Goal: Obtain resource: Obtain resource

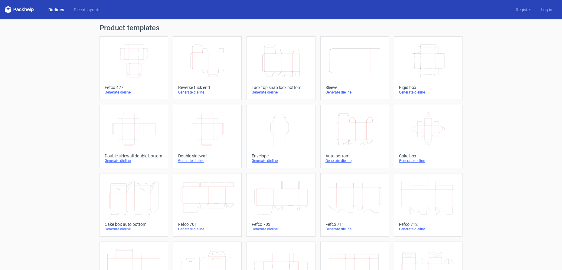
click at [202, 62] on icon "Height Depth Width" at bounding box center [208, 61] width 54 height 34
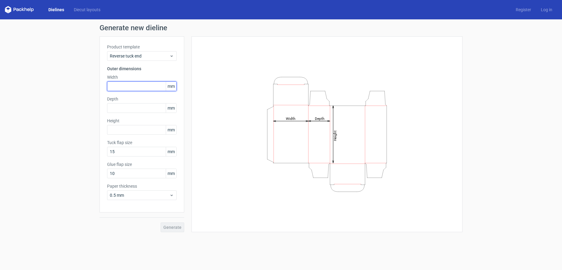
click at [137, 86] on input "text" at bounding box center [142, 86] width 70 height 10
type input "53"
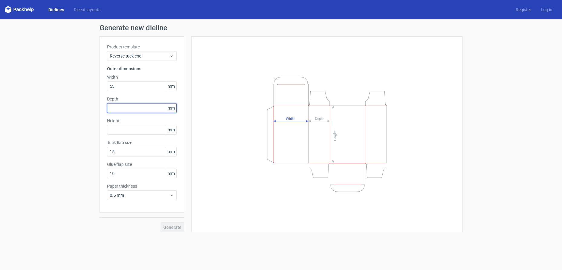
click at [136, 104] on input "text" at bounding box center [142, 108] width 70 height 10
type input "1"
type input "25"
click at [138, 125] on input "text" at bounding box center [142, 130] width 70 height 10
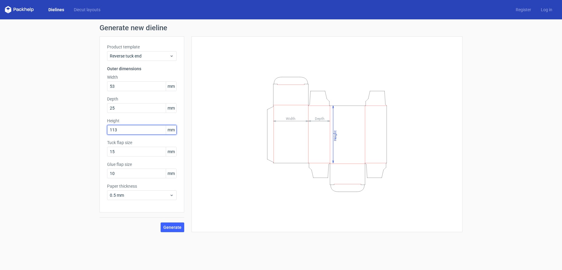
type input "113"
click at [87, 183] on div "Generate new dieline Product template Reverse tuck end Outer dimensions Width 5…" at bounding box center [281, 127] width 562 height 217
click at [179, 228] on span "Generate" at bounding box center [172, 227] width 18 height 4
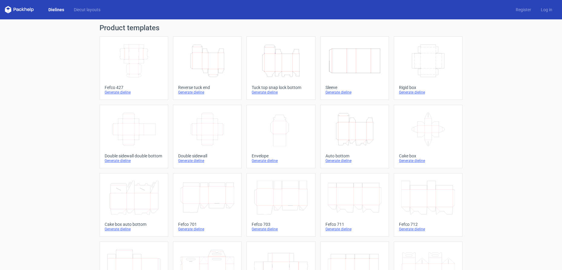
click at [224, 67] on icon "Height Depth Width" at bounding box center [208, 61] width 54 height 34
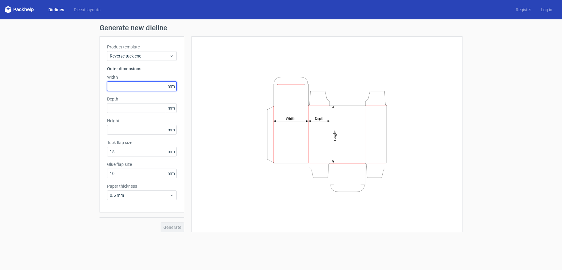
click at [141, 88] on input "text" at bounding box center [142, 86] width 70 height 10
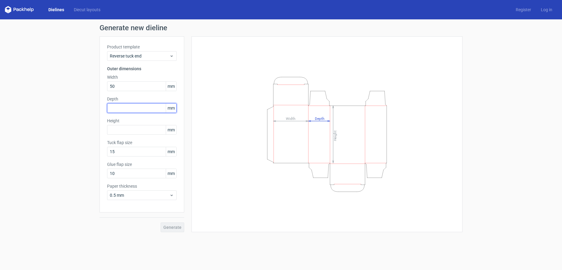
click at [148, 111] on input "text" at bounding box center [142, 108] width 70 height 10
click at [125, 109] on input "text" at bounding box center [142, 108] width 70 height 10
click at [120, 89] on input "50" at bounding box center [142, 86] width 70 height 10
type input "53"
click at [116, 105] on input "text" at bounding box center [142, 108] width 70 height 10
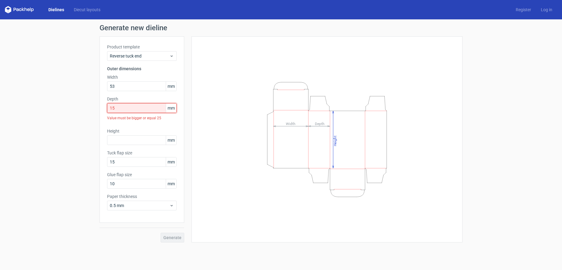
click at [141, 110] on input "15" at bounding box center [142, 108] width 70 height 10
click at [114, 108] on input "15" at bounding box center [142, 108] width 70 height 10
click at [119, 108] on input "15" at bounding box center [142, 108] width 70 height 10
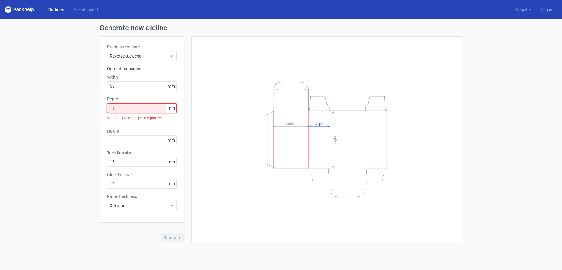
click at [119, 108] on input "15" at bounding box center [142, 108] width 70 height 10
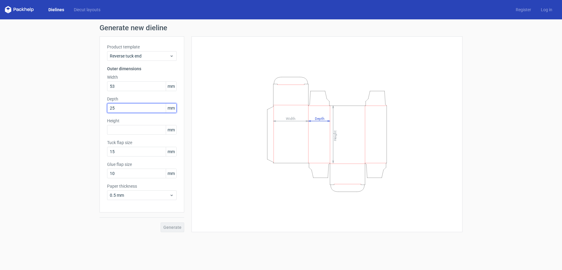
type input "25"
click at [128, 129] on input "text" at bounding box center [142, 130] width 70 height 10
click at [126, 109] on input "25" at bounding box center [142, 108] width 70 height 10
click at [131, 107] on input "25" at bounding box center [142, 108] width 70 height 10
click at [129, 128] on input "text" at bounding box center [142, 130] width 70 height 10
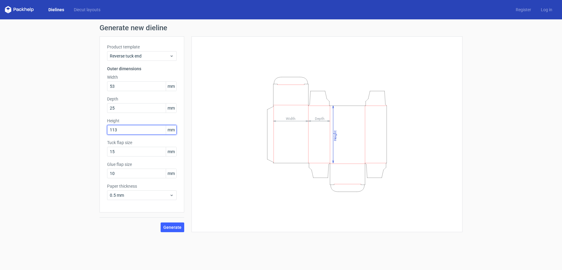
type input "113"
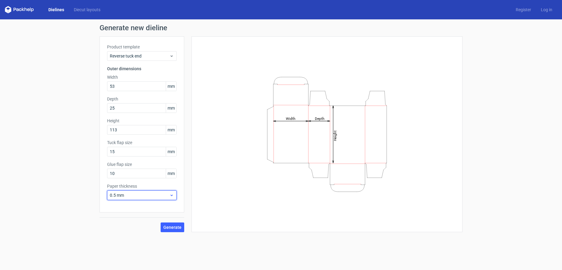
click at [145, 196] on span "0.5 mm" at bounding box center [140, 195] width 60 height 6
click at [132, 208] on div "0.4 mm" at bounding box center [141, 209] width 65 height 10
click at [172, 229] on span "Generate" at bounding box center [172, 227] width 18 height 4
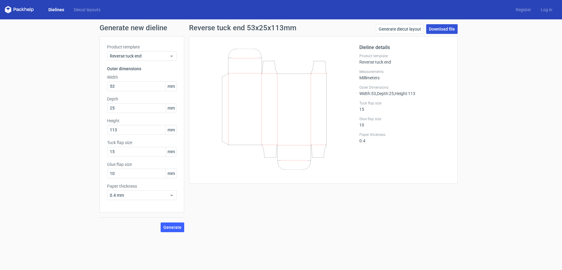
click at [445, 26] on link "Download file" at bounding box center [441, 29] width 31 height 10
click at [133, 56] on span "Reverse tuck end" at bounding box center [140, 56] width 60 height 6
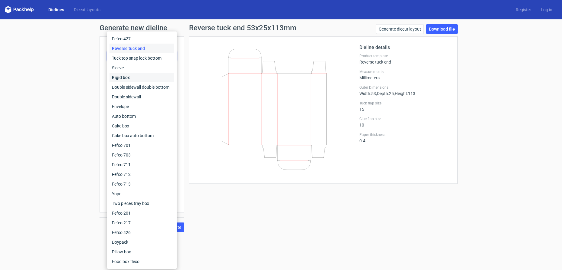
click at [119, 76] on div "Rigid box" at bounding box center [141, 78] width 65 height 10
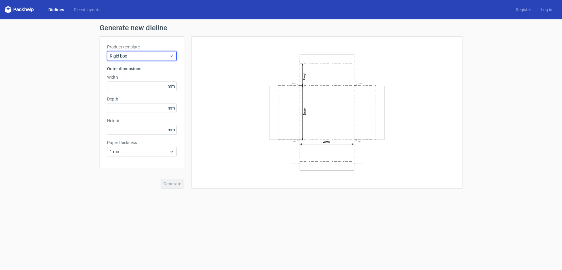
click at [142, 53] on span "Rigid box" at bounding box center [140, 56] width 60 height 6
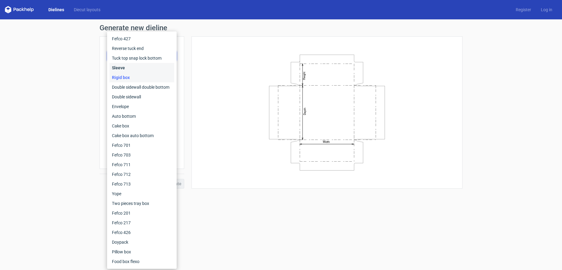
click at [136, 66] on div "Sleeve" at bounding box center [141, 68] width 65 height 10
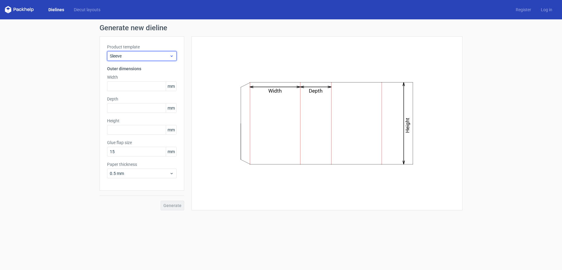
click at [141, 54] on span "Sleeve" at bounding box center [140, 56] width 60 height 6
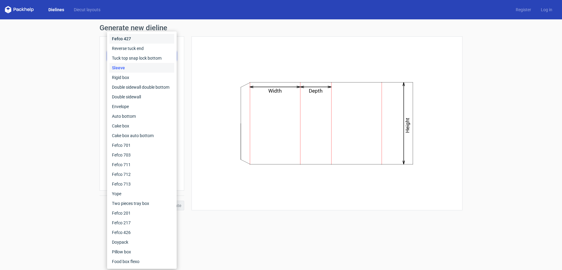
click at [133, 41] on div "Fefco 427" at bounding box center [141, 39] width 65 height 10
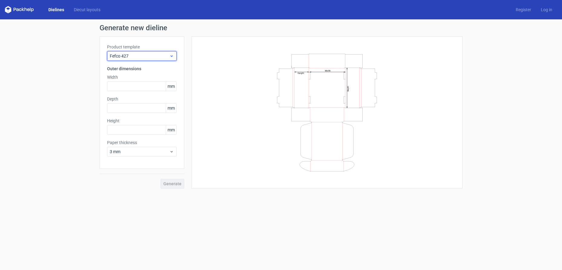
click at [141, 55] on span "Fefco 427" at bounding box center [140, 56] width 60 height 6
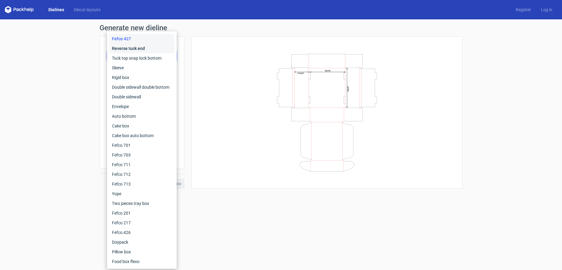
click at [142, 47] on div "Reverse tuck end" at bounding box center [141, 49] width 65 height 10
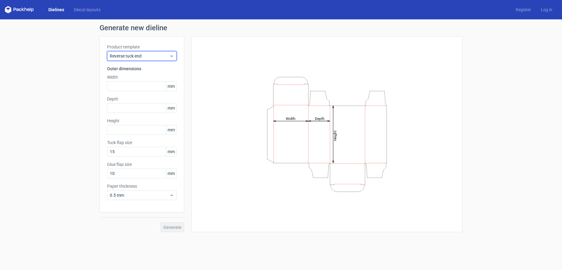
click at [145, 58] on span "Reverse tuck end" at bounding box center [140, 56] width 60 height 6
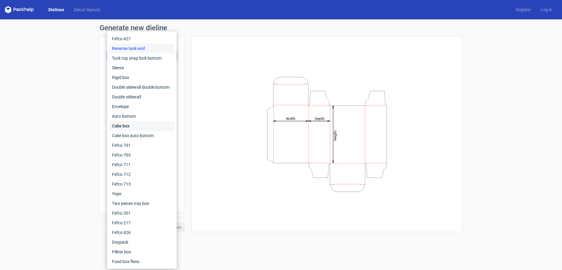
click at [136, 124] on div "Cake box" at bounding box center [141, 126] width 65 height 10
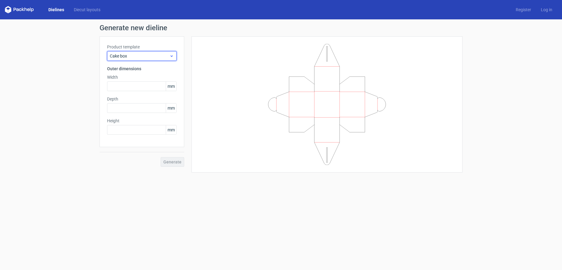
click at [134, 55] on span "Cake box" at bounding box center [140, 56] width 60 height 6
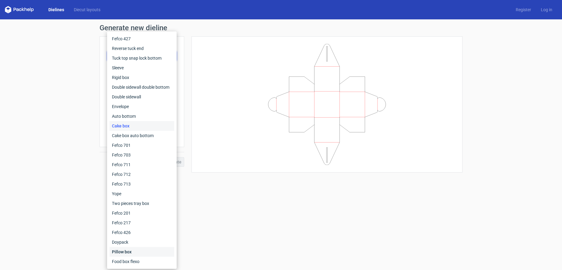
click at [130, 252] on div "Pillow box" at bounding box center [141, 252] width 65 height 10
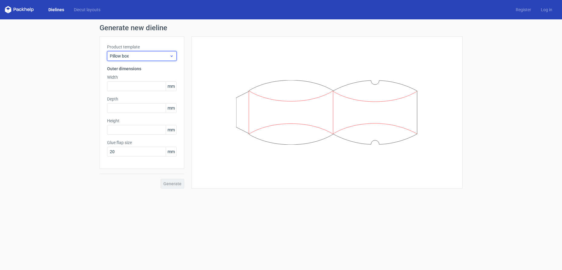
click at [139, 54] on span "Pillow box" at bounding box center [140, 56] width 60 height 6
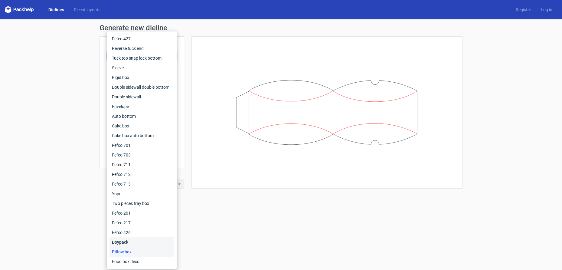
click at [127, 240] on div "Doypack" at bounding box center [141, 242] width 65 height 10
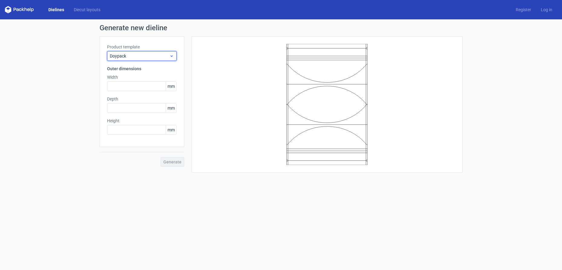
click at [146, 55] on span "Doypack" at bounding box center [140, 56] width 60 height 6
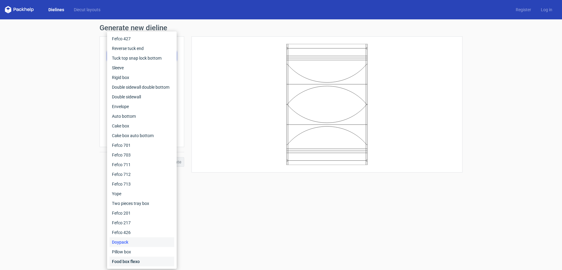
click at [133, 261] on div "Food box flexo" at bounding box center [141, 261] width 65 height 10
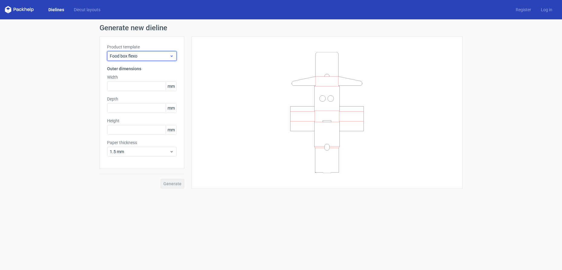
click at [145, 53] on span "Food box flexo" at bounding box center [140, 56] width 60 height 6
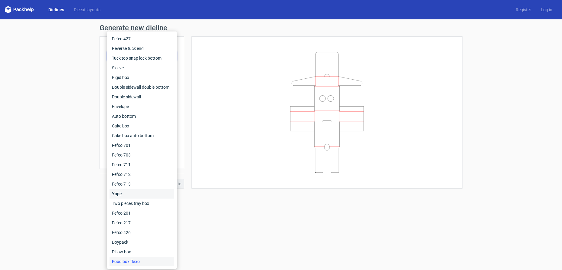
click at [127, 192] on div "Yope" at bounding box center [141, 194] width 65 height 10
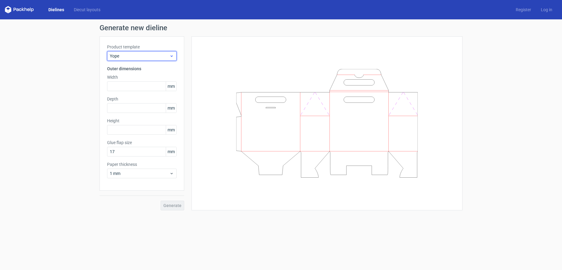
click at [141, 57] on span "Yope" at bounding box center [140, 56] width 60 height 6
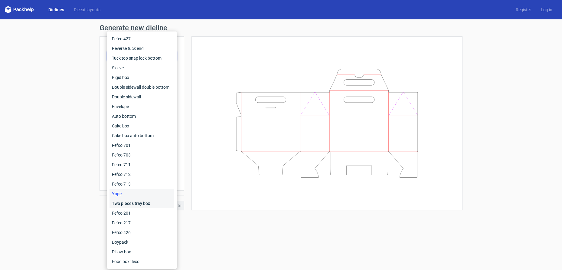
click at [137, 203] on div "Two pieces tray box" at bounding box center [141, 203] width 65 height 10
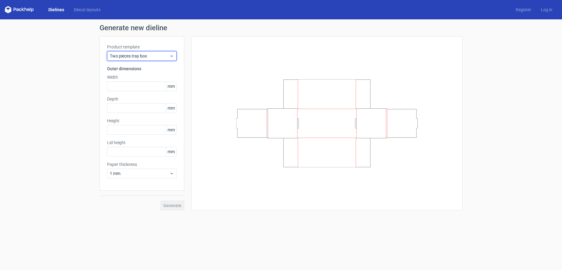
click at [146, 57] on span "Two pieces tray box" at bounding box center [140, 56] width 60 height 6
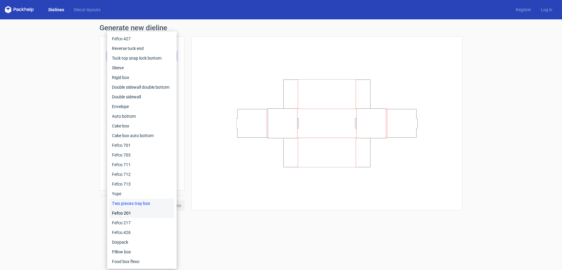
click at [125, 213] on div "Fefco 201" at bounding box center [141, 213] width 65 height 10
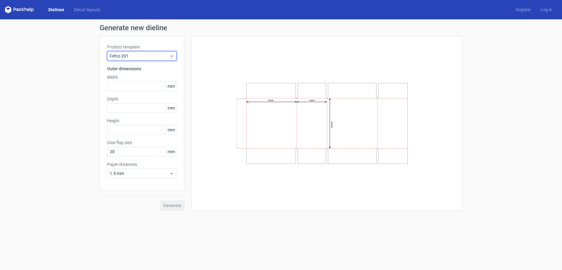
click at [135, 57] on span "Fefco 201" at bounding box center [140, 56] width 60 height 6
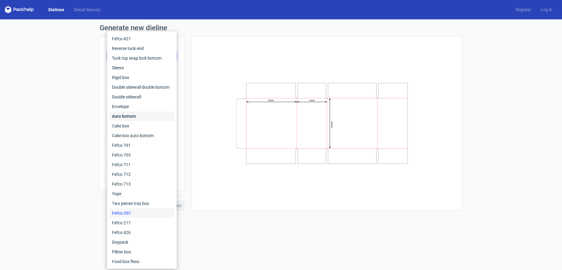
click at [131, 115] on div "Auto bottom" at bounding box center [141, 116] width 65 height 10
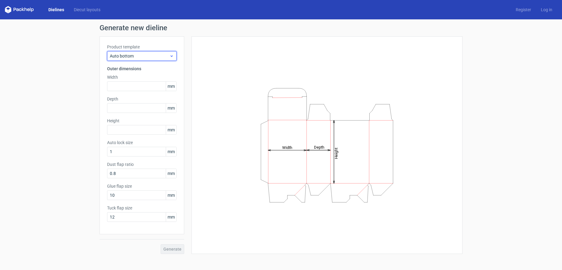
click at [140, 54] on span "Auto bottom" at bounding box center [140, 56] width 60 height 6
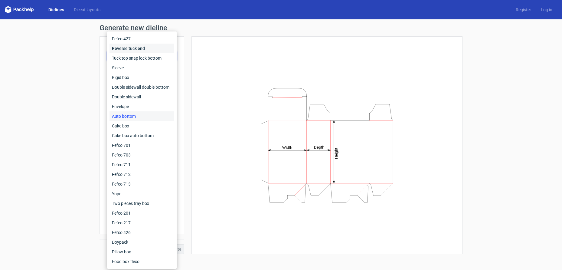
click at [136, 50] on div "Reverse tuck end" at bounding box center [141, 49] width 65 height 10
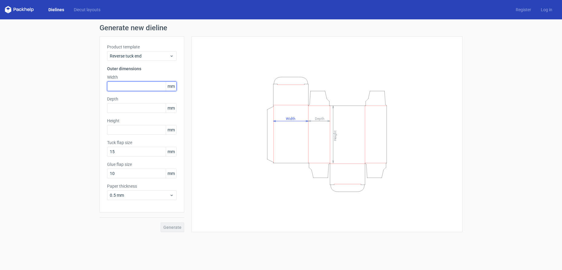
click at [122, 89] on input "text" at bounding box center [142, 86] width 70 height 10
click at [127, 111] on input "text" at bounding box center [142, 108] width 70 height 10
type input "25"
click at [127, 90] on input "text" at bounding box center [142, 86] width 70 height 10
click at [126, 131] on input "text" at bounding box center [142, 130] width 70 height 10
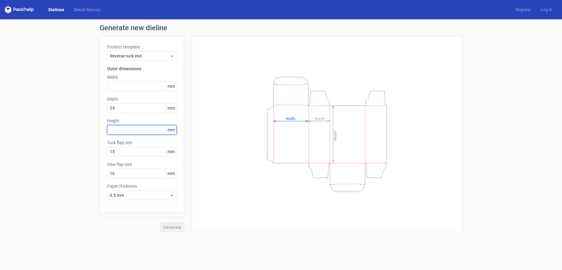
click at [126, 131] on input "text" at bounding box center [142, 130] width 70 height 10
type input "113"
click at [136, 91] on div "Product template Reverse tuck end Outer dimensions Width mm Depth 25 mm Height …" at bounding box center [142, 124] width 85 height 176
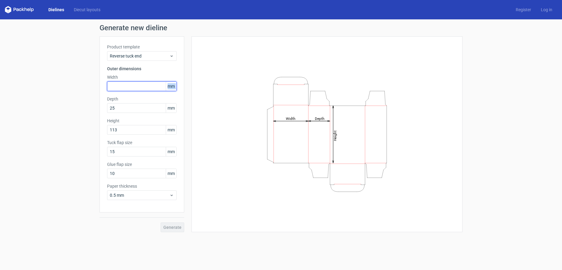
click at [136, 87] on input "text" at bounding box center [142, 86] width 70 height 10
type input "53"
click at [175, 227] on span "Generate" at bounding box center [172, 227] width 18 height 4
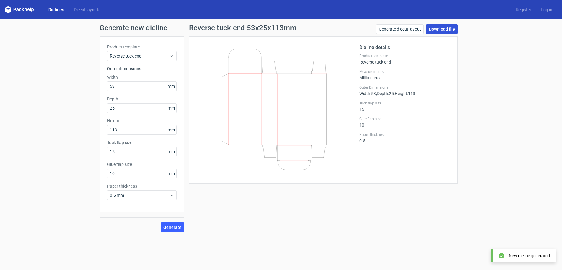
click at [437, 30] on link "Download file" at bounding box center [441, 29] width 31 height 10
click at [411, 30] on link "Generate diecut layout" at bounding box center [400, 29] width 48 height 10
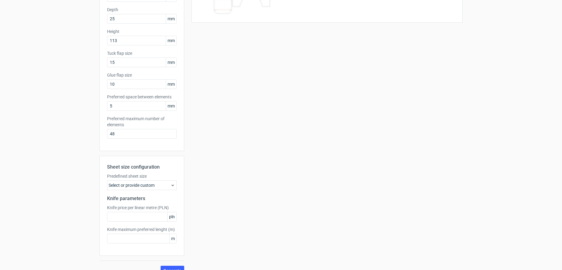
scroll to position [100, 0]
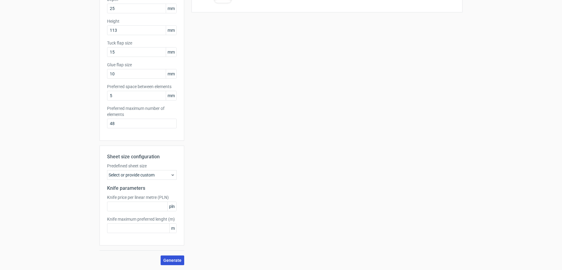
click at [175, 262] on span "Generate" at bounding box center [172, 260] width 18 height 4
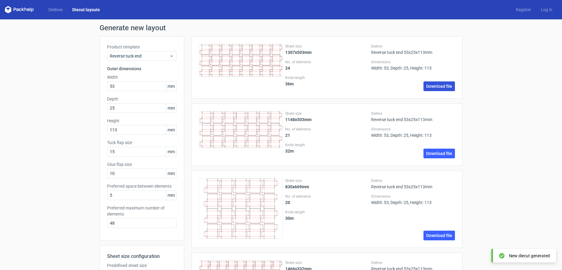
click at [431, 85] on link "Download file" at bounding box center [438, 86] width 31 height 10
click at [527, 9] on link "Register" at bounding box center [523, 10] width 25 height 6
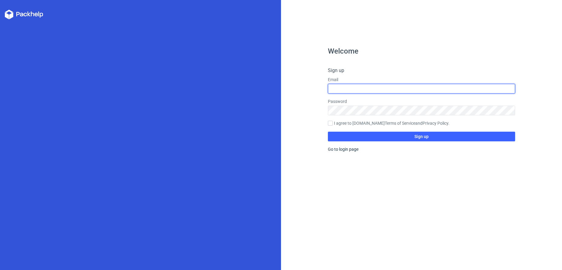
click at [382, 90] on input "text" at bounding box center [421, 89] width 187 height 10
type input "[EMAIL_ADDRESS][DOMAIN_NAME]"
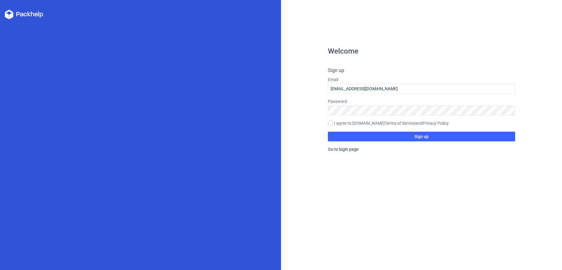
click at [358, 122] on form "Sign up Email [EMAIL_ADDRESS][DOMAIN_NAME] Password I agree to [DOMAIN_NAME] Te…" at bounding box center [421, 104] width 187 height 74
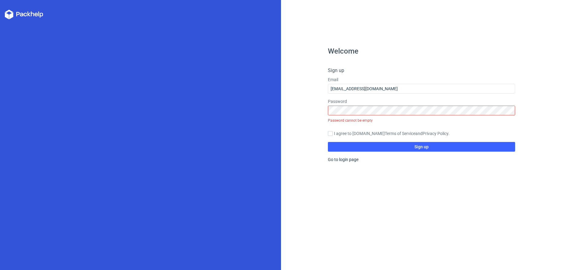
click at [333, 132] on label "I agree to [DOMAIN_NAME] Terms of Service and Privacy Policy ." at bounding box center [421, 133] width 187 height 7
click at [333, 132] on input "I agree to [DOMAIN_NAME] Terms of Service and Privacy Policy ." at bounding box center [330, 133] width 5 height 5
checkbox input "true"
click at [18, 16] on icon at bounding box center [24, 15] width 38 height 10
click at [13, 16] on polygon at bounding box center [11, 15] width 4 height 7
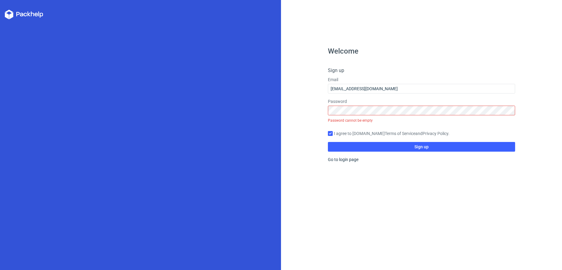
click at [335, 153] on div "Welcome Sign up Email [EMAIL_ADDRESS][DOMAIN_NAME] Password Password cannot be …" at bounding box center [421, 158] width 187 height 222
click at [339, 157] on link "Go to login page" at bounding box center [343, 159] width 31 height 5
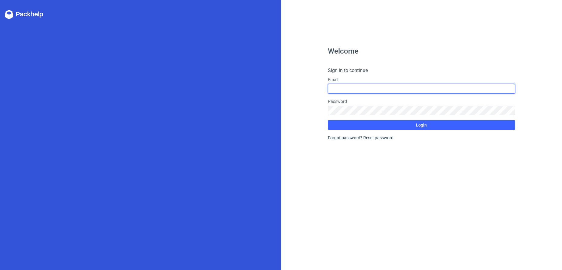
click at [358, 92] on input "text" at bounding box center [421, 89] width 187 height 10
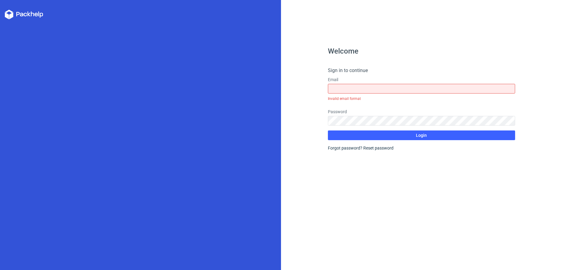
click at [375, 61] on div "Welcome Sign in to continue Email Invalid email format Password Login Forgot pa…" at bounding box center [421, 158] width 187 height 222
click at [12, 10] on icon at bounding box center [24, 15] width 38 height 10
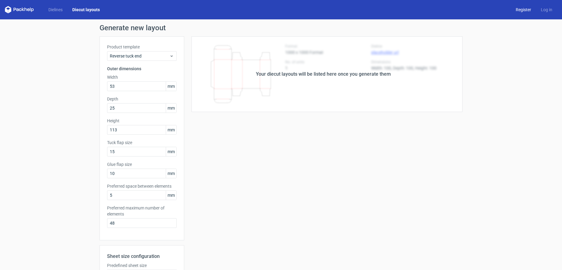
click at [518, 7] on link "Register" at bounding box center [523, 10] width 25 height 6
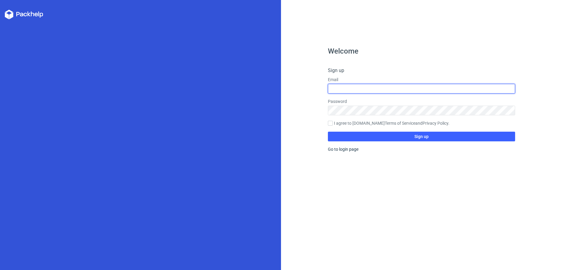
click at [390, 87] on input "text" at bounding box center [421, 89] width 187 height 10
type input "[EMAIL_ADDRESS][DOMAIN_NAME]"
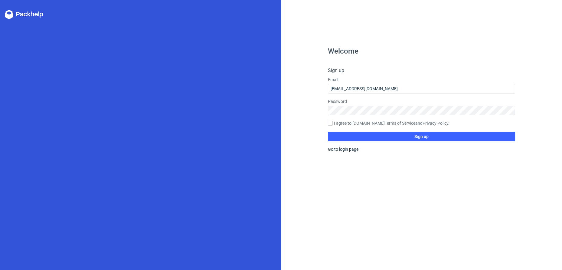
click at [340, 121] on label "I agree to [DOMAIN_NAME] Terms of Service and Privacy Policy ." at bounding box center [421, 123] width 187 height 7
click at [333, 121] on input "I agree to [DOMAIN_NAME] Terms of Service and Privacy Policy ." at bounding box center [330, 123] width 5 height 5
checkbox input "true"
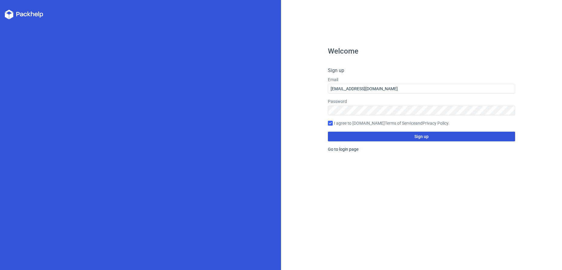
click at [345, 140] on button "Sign up" at bounding box center [421, 137] width 187 height 10
